Goal: Information Seeking & Learning: Learn about a topic

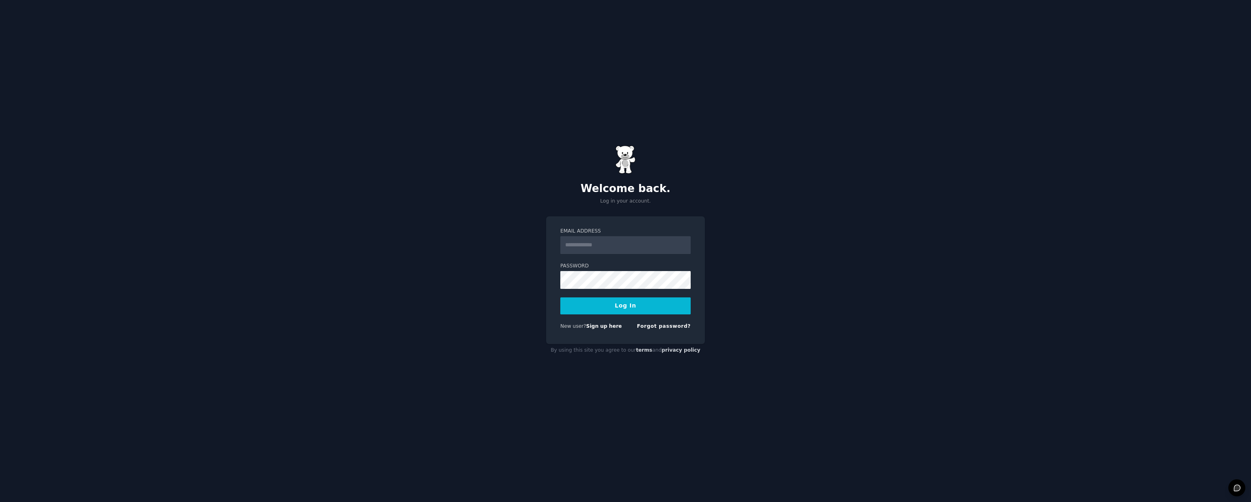
click at [630, 243] on input "Email Address" at bounding box center [625, 245] width 130 height 18
type input "**********"
click at [641, 304] on button "Log In" at bounding box center [625, 305] width 130 height 17
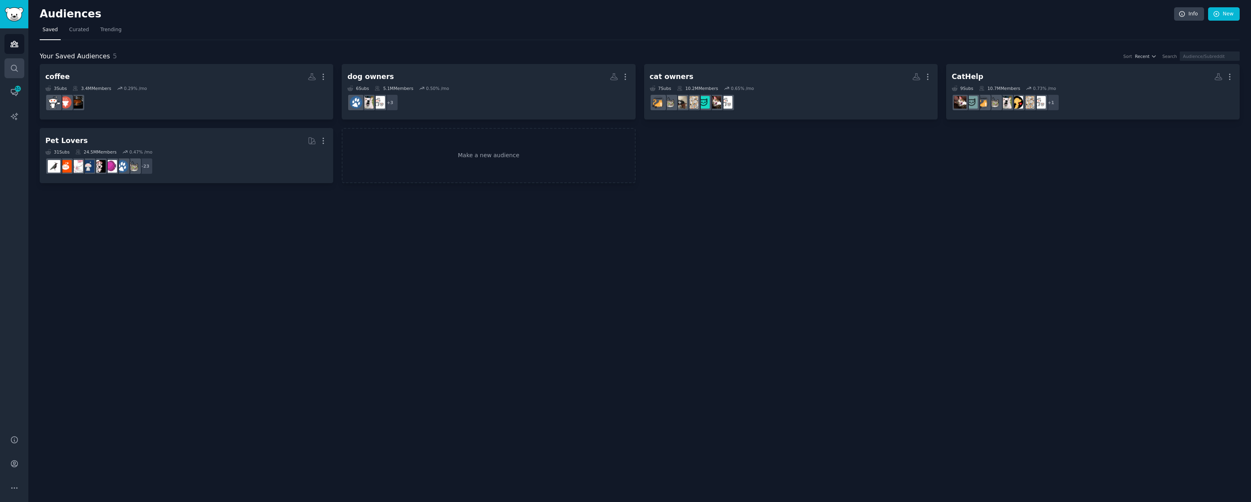
click at [23, 70] on link "Search" at bounding box center [14, 68] width 20 height 20
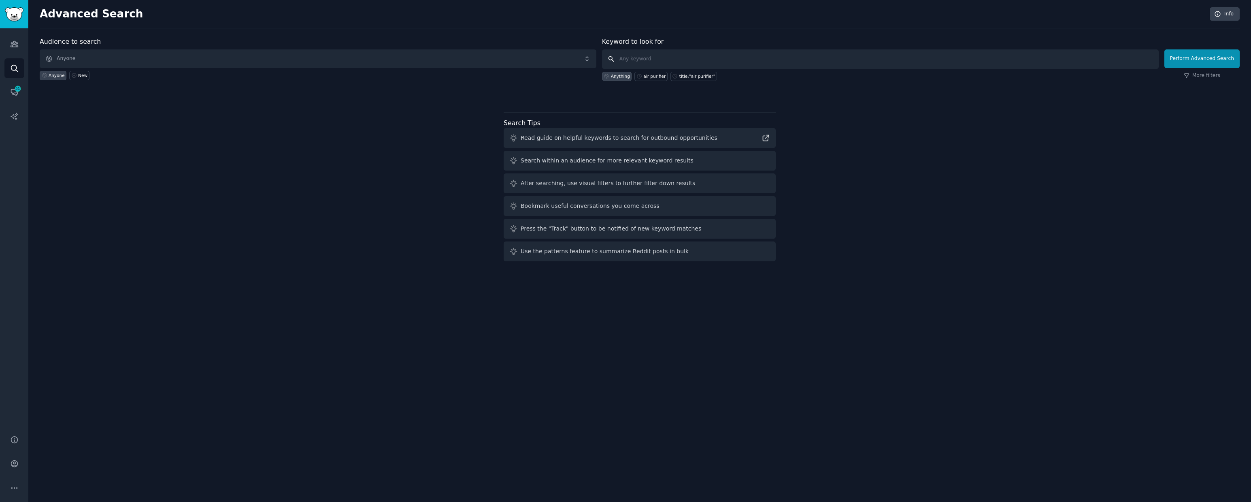
click at [673, 64] on input "text" at bounding box center [880, 58] width 557 height 19
type input "d"
type input "air quality sensors"
click button "Perform Advanced Search" at bounding box center [1201, 58] width 75 height 19
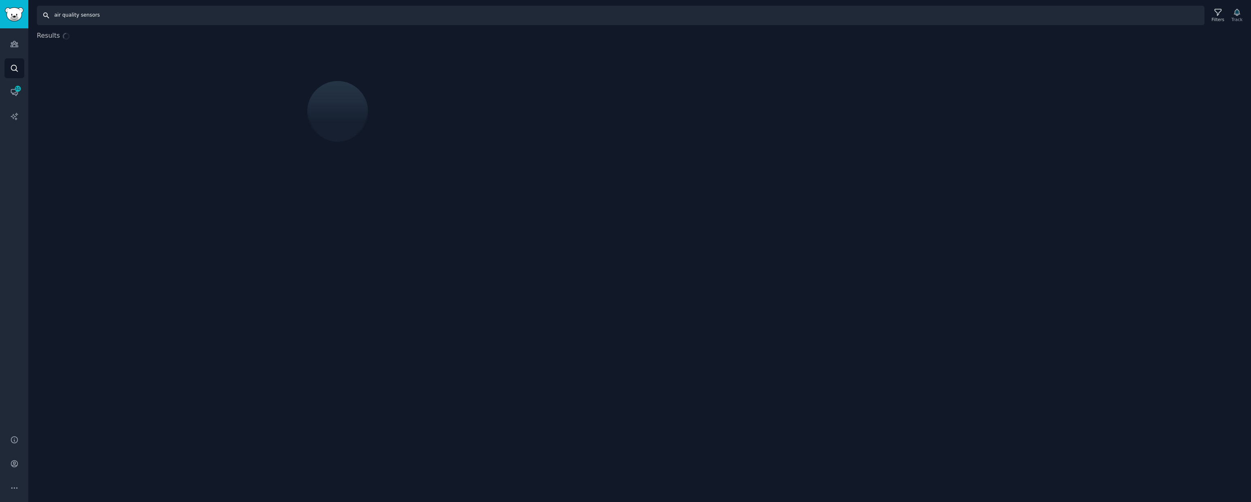
click at [126, 15] on input "air quality sensors" at bounding box center [621, 15] width 1168 height 19
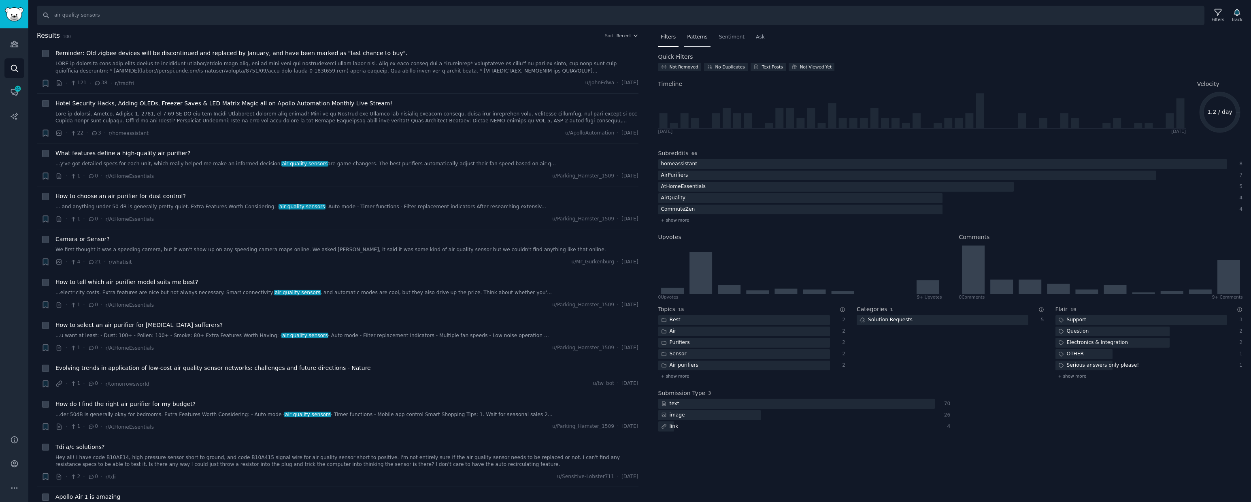
drag, startPoint x: 690, startPoint y: 38, endPoint x: 697, endPoint y: 37, distance: 6.6
click at [690, 38] on span "Patterns" at bounding box center [697, 37] width 20 height 7
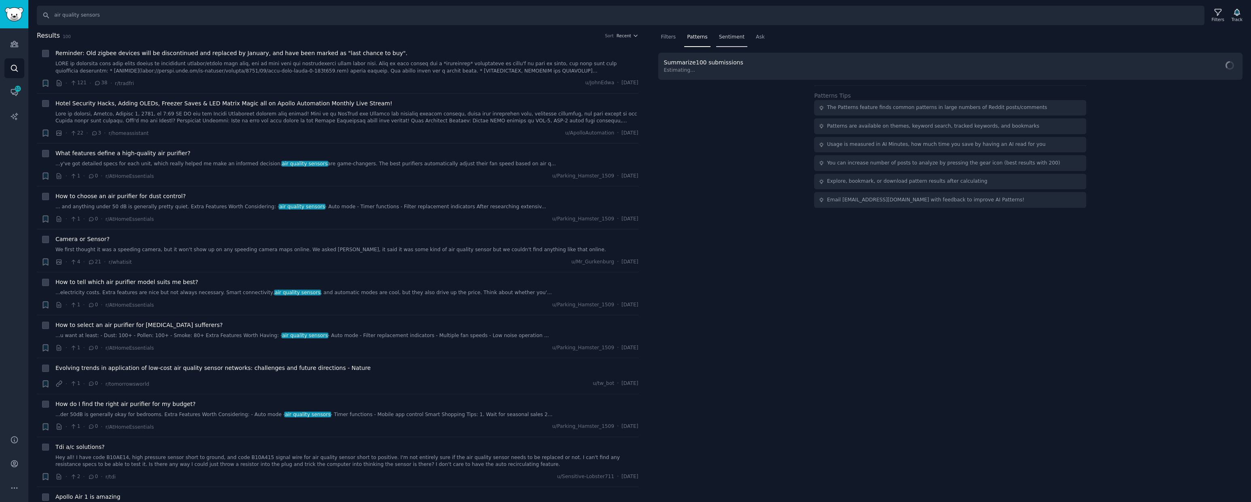
click at [735, 36] on span "Sentiment" at bounding box center [732, 37] width 26 height 7
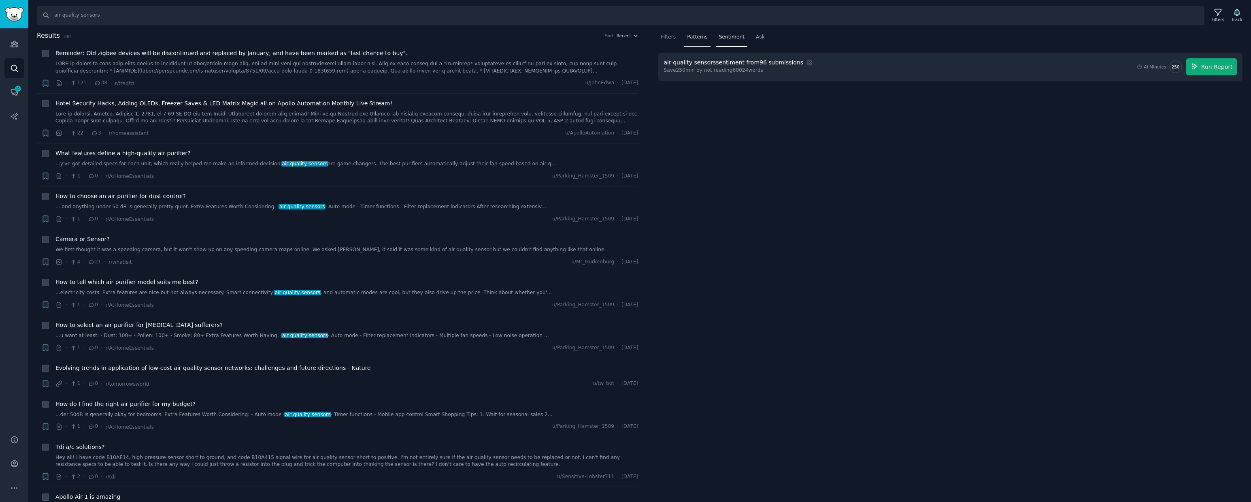
click at [697, 42] on div "Patterns" at bounding box center [697, 39] width 26 height 17
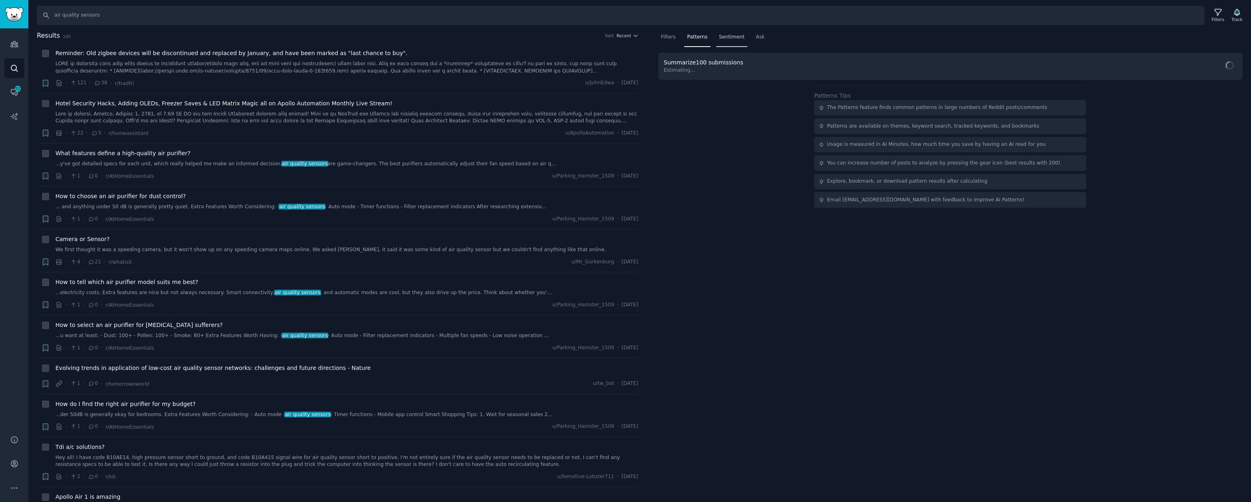
click at [730, 40] on div "Sentiment" at bounding box center [731, 39] width 31 height 17
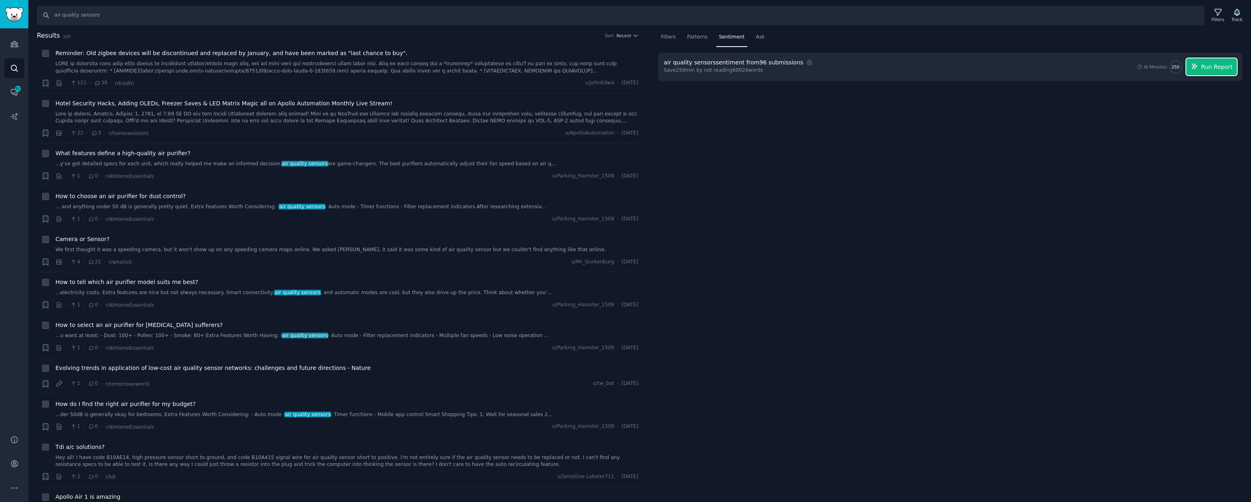
click at [1198, 71] on button "Run Report" at bounding box center [1211, 66] width 51 height 17
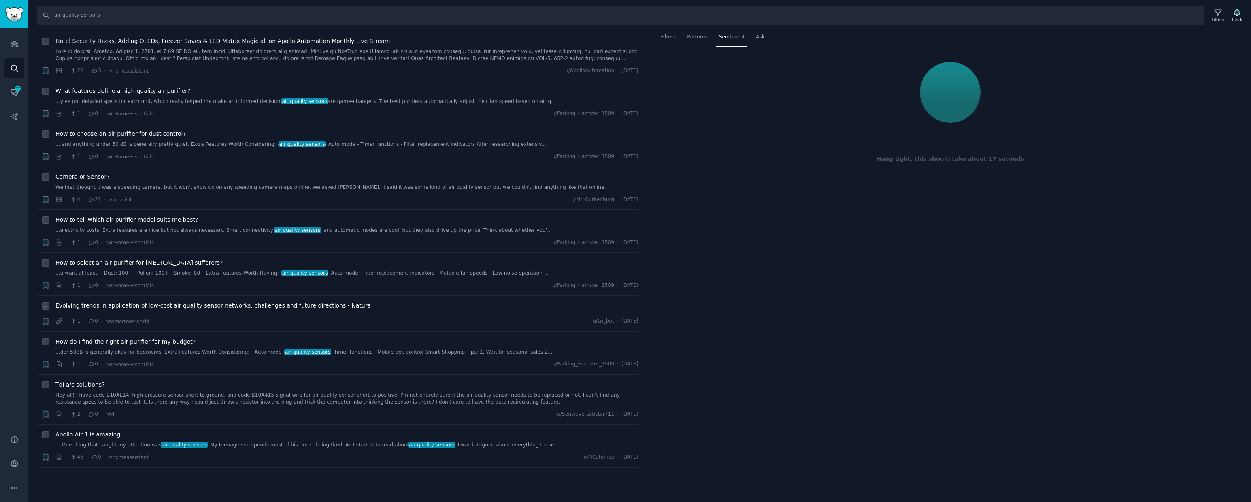
scroll to position [72, 0]
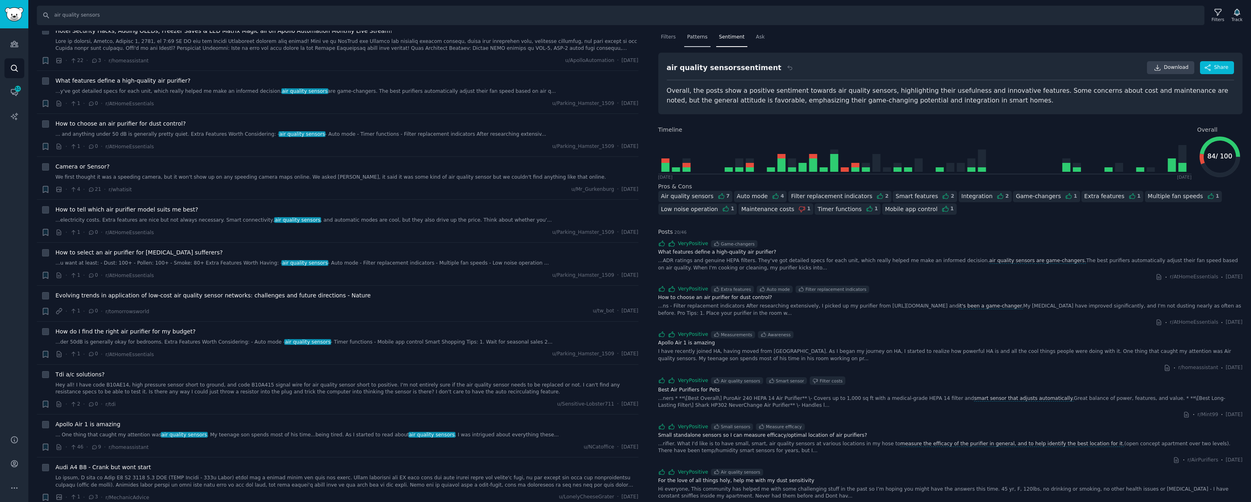
click at [697, 35] on span "Patterns" at bounding box center [697, 37] width 20 height 7
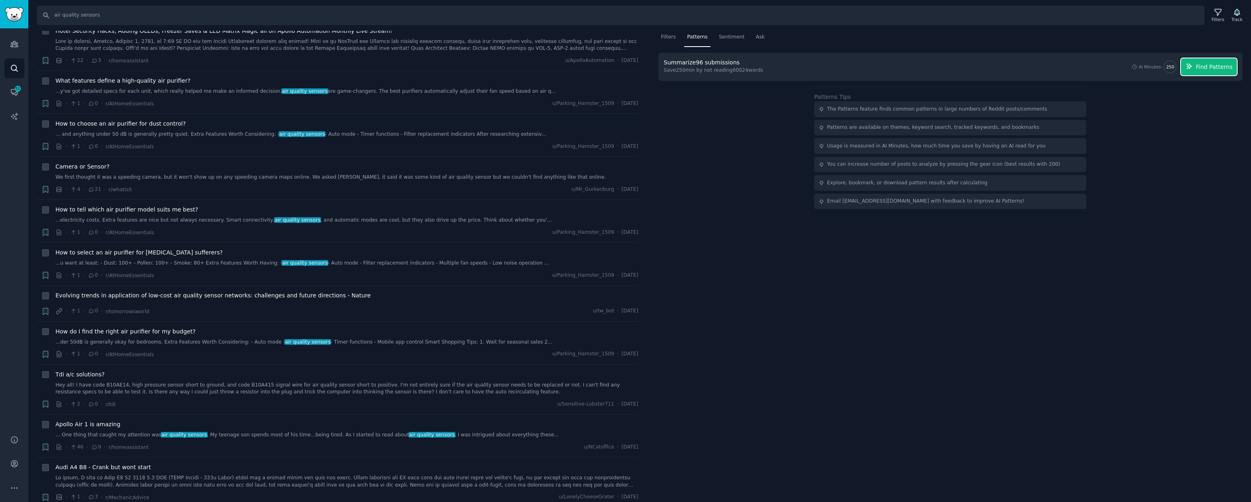
click at [1213, 70] on span "Find Patterns" at bounding box center [1214, 67] width 37 height 9
